Goal: Find specific page/section: Find specific page/section

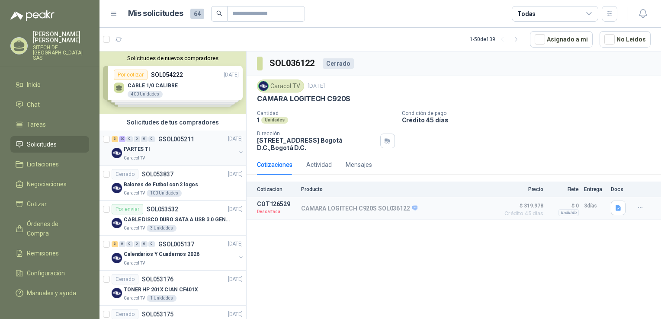
click at [177, 153] on div "PARTES TI" at bounding box center [180, 149] width 112 height 10
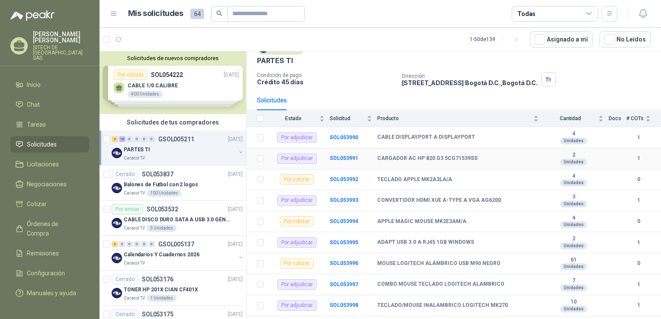
drag, startPoint x: 480, startPoint y: 171, endPoint x: 484, endPoint y: 191, distance: 20.7
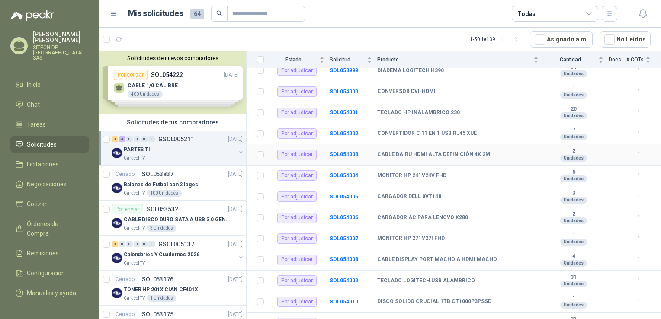
drag, startPoint x: 414, startPoint y: 262, endPoint x: 427, endPoint y: 292, distance: 32.8
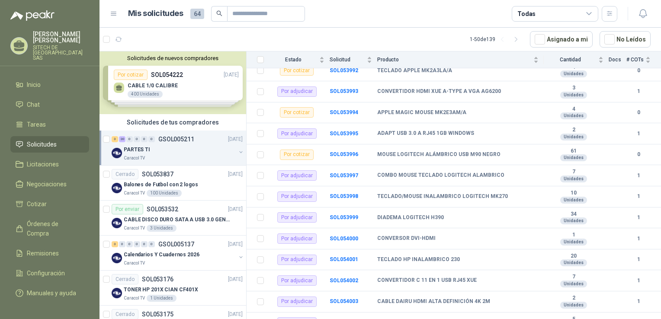
scroll to position [140, 0]
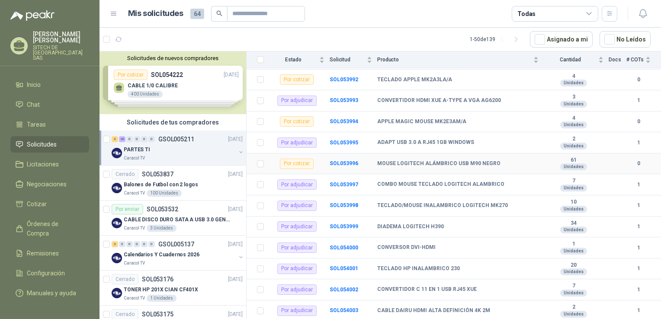
click at [464, 165] on b "MOUSE LOGITECH ALÁMBRICO USB M90 NEGRO" at bounding box center [438, 163] width 123 height 7
click at [471, 165] on b "MOUSE LOGITECH ALÁMBRICO USB M90 NEGRO" at bounding box center [438, 163] width 123 height 7
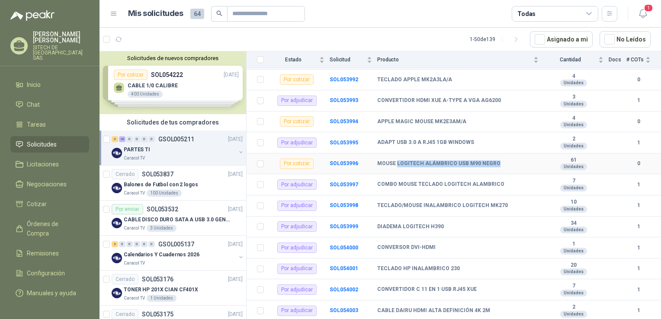
drag, startPoint x: 496, startPoint y: 163, endPoint x: 396, endPoint y: 167, distance: 100.4
click at [396, 167] on td "MOUSE LOGITECH ALÁMBRICO USB M90 NEGRO" at bounding box center [460, 164] width 166 height 21
copy b "LOGITECH ALÁMBRICO USB M90 NEGRO"
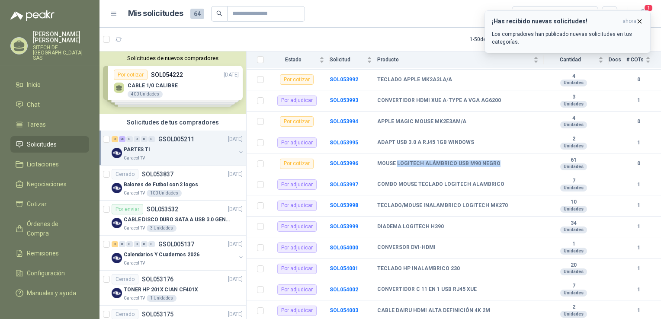
click at [638, 22] on icon "button" at bounding box center [639, 21] width 7 height 7
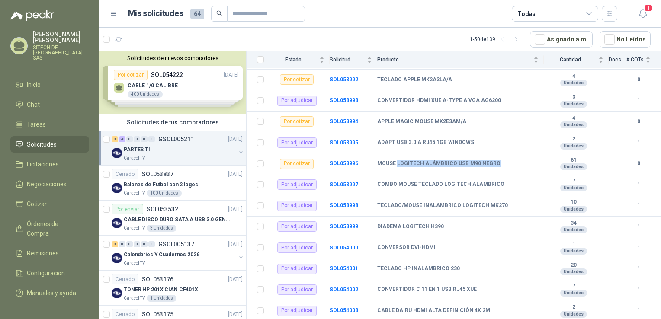
click at [644, 13] on icon "button" at bounding box center [642, 13] width 11 height 11
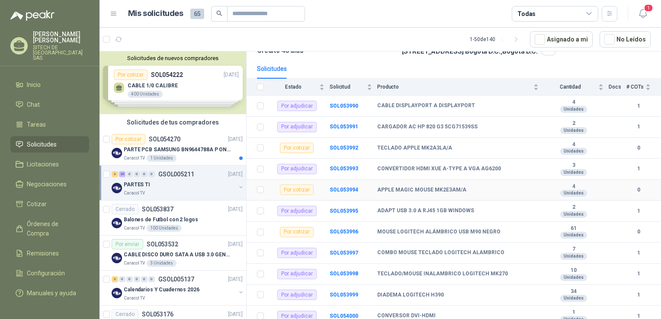
drag, startPoint x: 391, startPoint y: 181, endPoint x: 406, endPoint y: 211, distance: 33.7
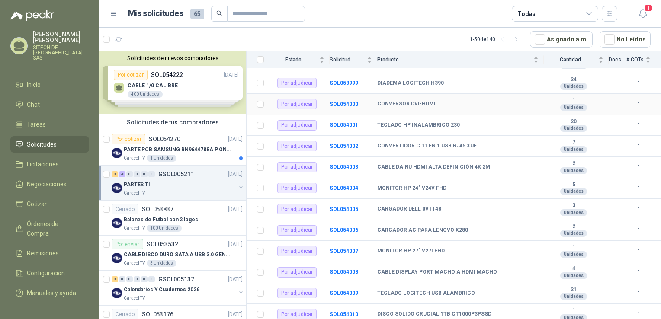
drag, startPoint x: 393, startPoint y: 183, endPoint x: 420, endPoint y: 259, distance: 81.0
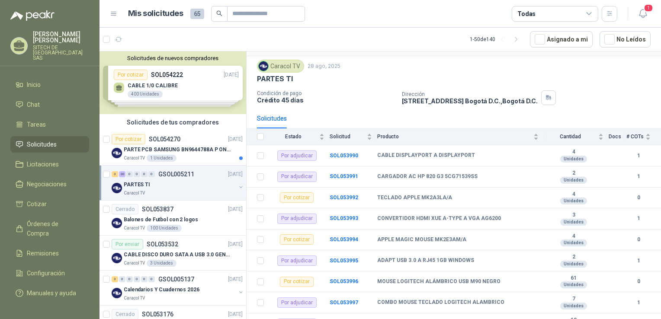
scroll to position [0, 0]
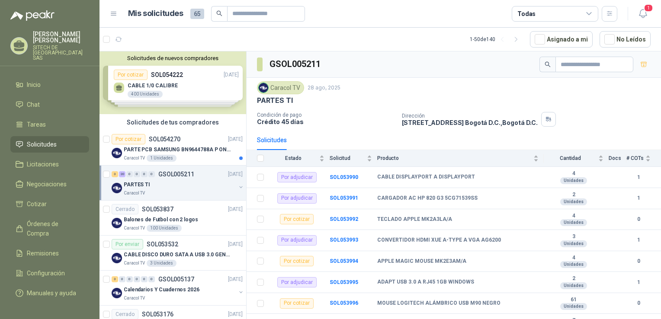
drag, startPoint x: 421, startPoint y: 274, endPoint x: 400, endPoint y: 184, distance: 92.8
